Goal: Information Seeking & Learning: Learn about a topic

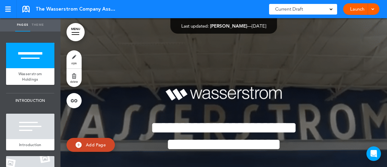
click at [72, 35] on link "MENU" at bounding box center [76, 32] width 18 height 18
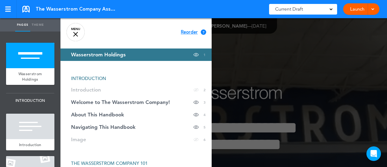
click at [284, 8] on span "Current Draft" at bounding box center [289, 9] width 28 height 8
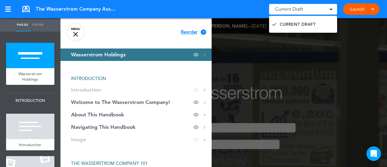
click at [284, 8] on span "Current Draft" at bounding box center [289, 9] width 28 height 8
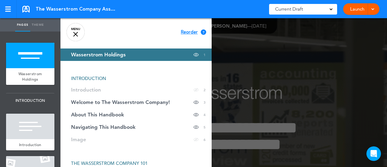
click at [272, 44] on div at bounding box center [253, 83] width 387 height 167
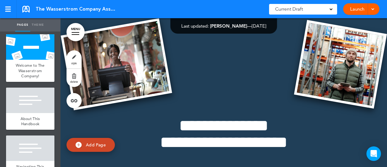
scroll to position [122, 0]
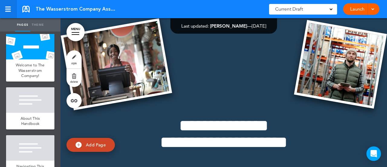
click at [5, 8] on link at bounding box center [8, 9] width 17 height 18
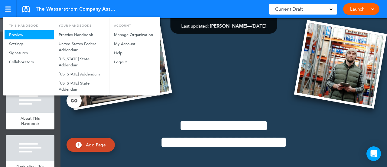
click at [20, 38] on link "Preview" at bounding box center [29, 34] width 49 height 9
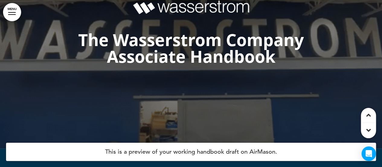
click at [11, 12] on div at bounding box center [12, 12] width 8 height 1
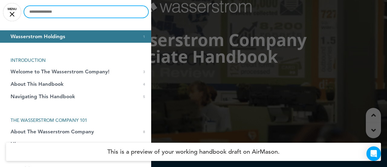
click at [38, 12] on input "text" at bounding box center [86, 11] width 124 height 11
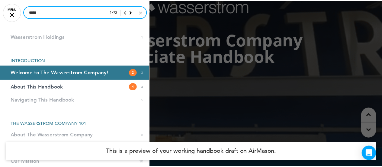
scroll to position [435, 0]
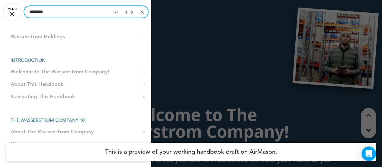
type input "*********"
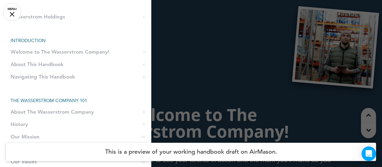
scroll to position [0, 0]
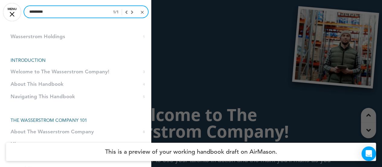
click at [61, 9] on input "*********" at bounding box center [86, 11] width 124 height 11
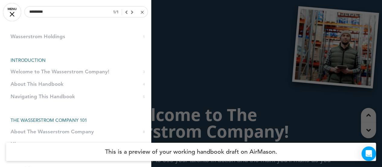
click at [128, 13] on div at bounding box center [127, 11] width 11 height 5
click at [122, 14] on div at bounding box center [127, 11] width 11 height 5
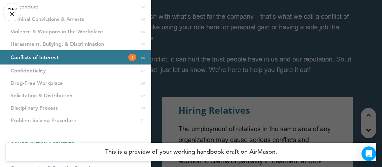
scroll to position [773, 0]
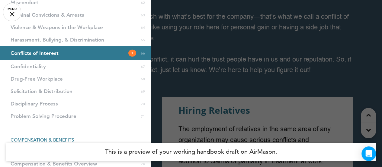
click at [53, 53] on span "Conflicts of Interest" at bounding box center [35, 52] width 48 height 5
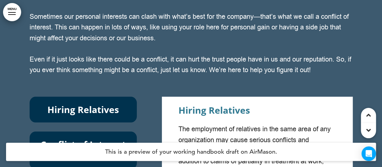
click at [53, 53] on div "Conflicts of Interest Sometimes our personal interests can clash with what’s be…" at bounding box center [191, 33] width 323 height 106
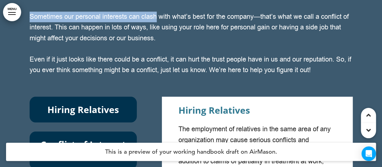
drag, startPoint x: 53, startPoint y: 53, endPoint x: 147, endPoint y: 66, distance: 94.8
click at [147, 66] on div "Conflicts of Interest Sometimes our personal interests can clash with what’s be…" at bounding box center [191, 33] width 323 height 106
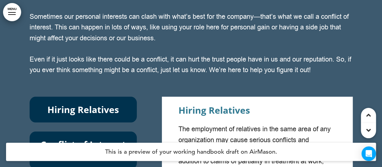
click at [178, 86] on div "Conflicts of Interest Sometimes our personal interests can clash with what’s be…" at bounding box center [191, 33] width 323 height 106
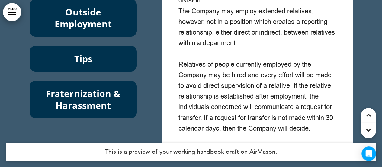
scroll to position [18950, 0]
click at [94, 29] on h6 "Outside Employment" at bounding box center [84, 18] width 94 height 24
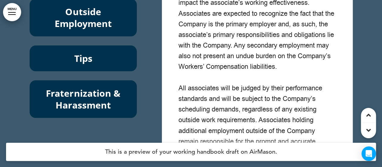
click at [94, 29] on h6 "Outside Employment" at bounding box center [84, 18] width 94 height 24
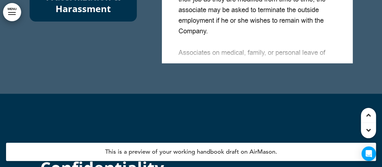
scroll to position [161, 0]
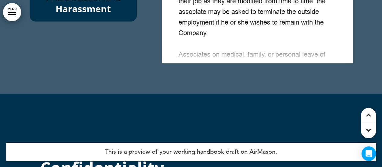
click at [287, 39] on p "If at any time the Company determines that an associate’s outside work interfer…" at bounding box center [257, 1] width 157 height 74
